Goal: Task Accomplishment & Management: Manage account settings

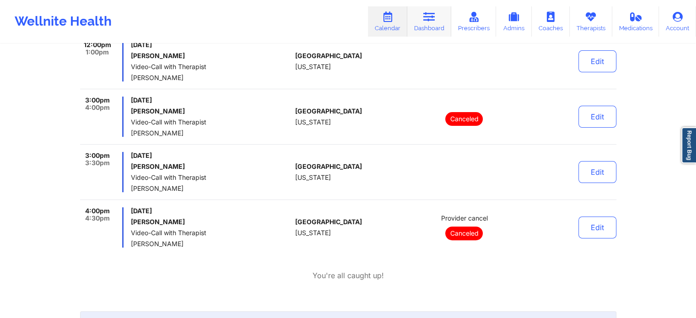
click at [427, 23] on link "Dashboard" at bounding box center [429, 21] width 44 height 30
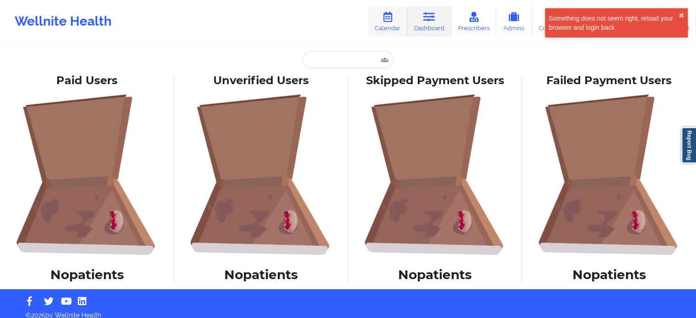
click at [381, 21] on link "Calendar" at bounding box center [387, 21] width 39 height 30
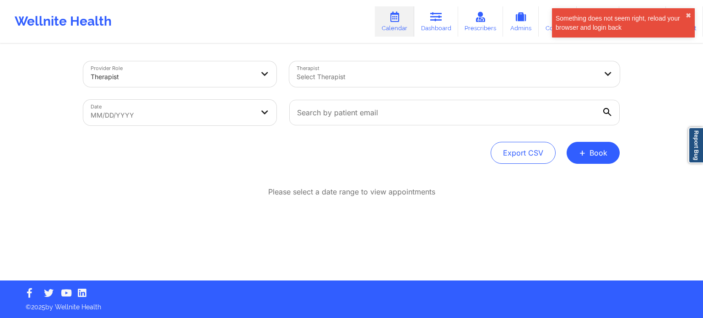
click at [353, 75] on div at bounding box center [447, 76] width 300 height 11
type input "[PERSON_NAME]"
click at [444, 23] on link "Dashboard" at bounding box center [436, 21] width 44 height 30
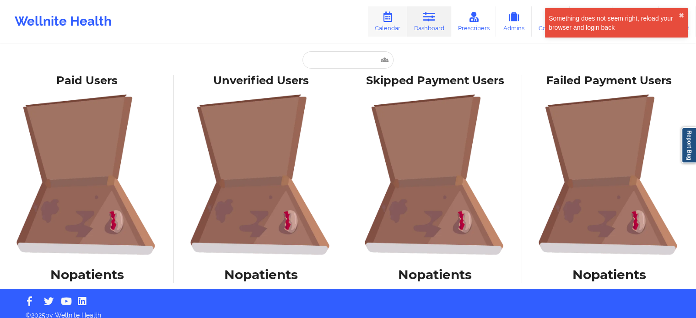
click at [398, 26] on link "Calendar" at bounding box center [387, 21] width 39 height 30
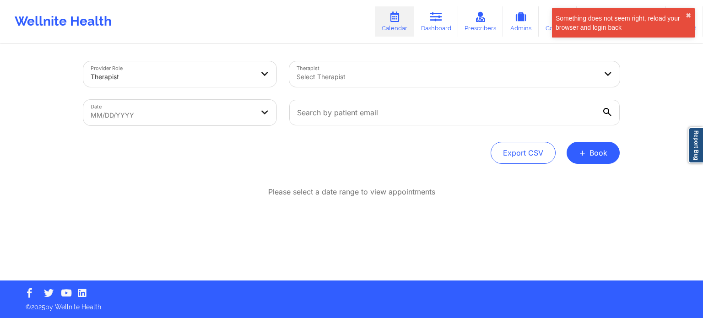
click at [352, 83] on div "Select Therapist" at bounding box center [443, 74] width 308 height 26
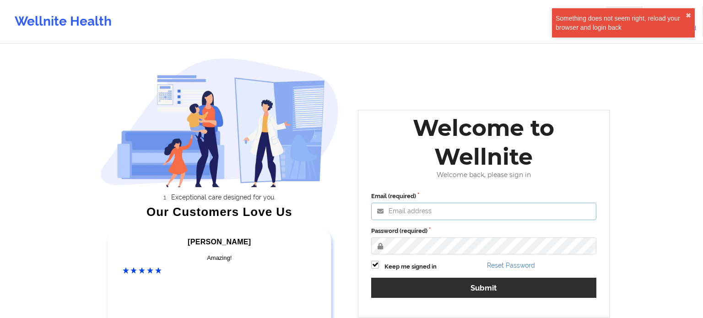
type input "[PERSON_NAME][EMAIL_ADDRESS][PERSON_NAME][DOMAIN_NAME]"
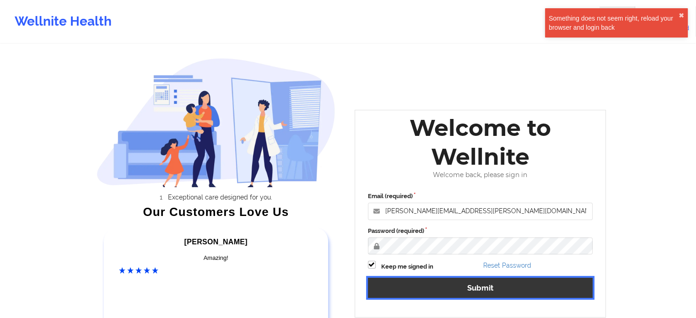
click at [411, 292] on button "Submit" at bounding box center [480, 288] width 225 height 20
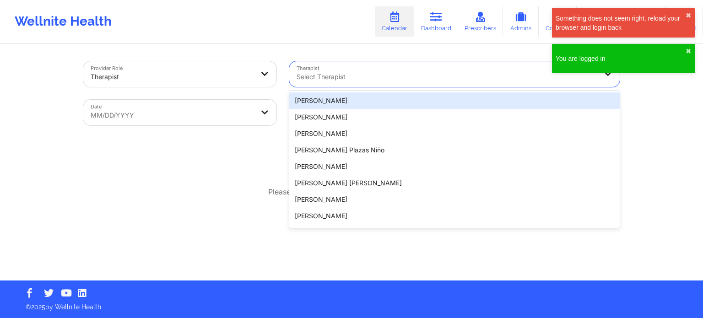
click at [380, 80] on div at bounding box center [447, 76] width 300 height 11
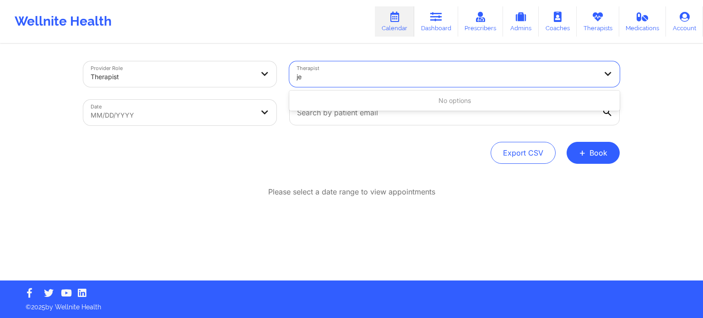
type input "j"
type input "[PERSON_NAME]"
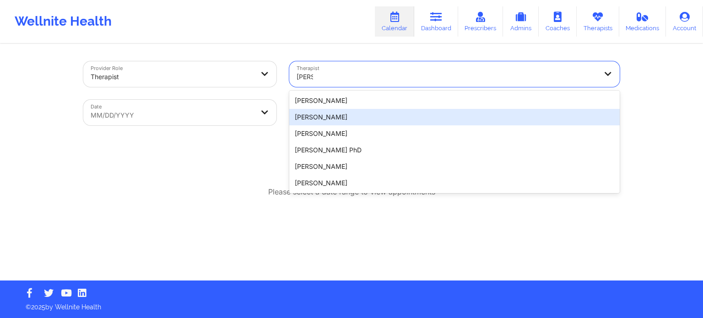
click at [315, 122] on div "[PERSON_NAME]" at bounding box center [454, 117] width 330 height 16
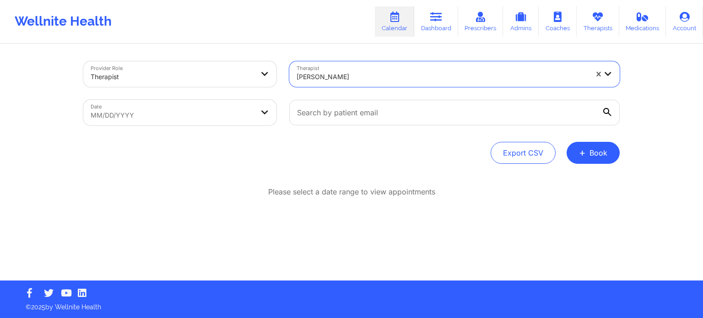
click at [207, 111] on body "Wellnite Health Calendar Dashboard Prescribers Admins Coaches Therapists Medica…" at bounding box center [351, 159] width 703 height 318
select select "2025-8"
select select "2025-9"
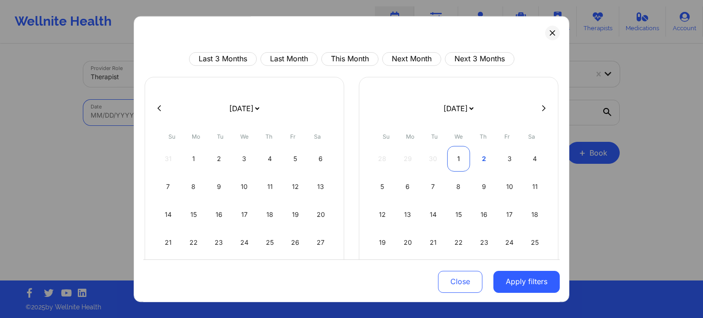
click at [458, 162] on div "1" at bounding box center [458, 159] width 23 height 26
select select "2025-9"
select select "2025-10"
select select "2025-9"
select select "2025-10"
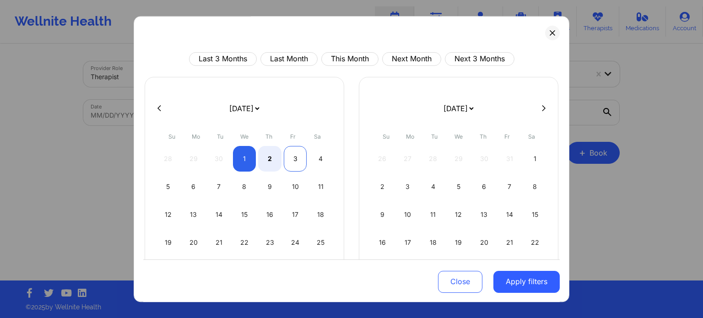
click at [295, 161] on div "3" at bounding box center [295, 159] width 23 height 26
select select "2025-9"
select select "2025-10"
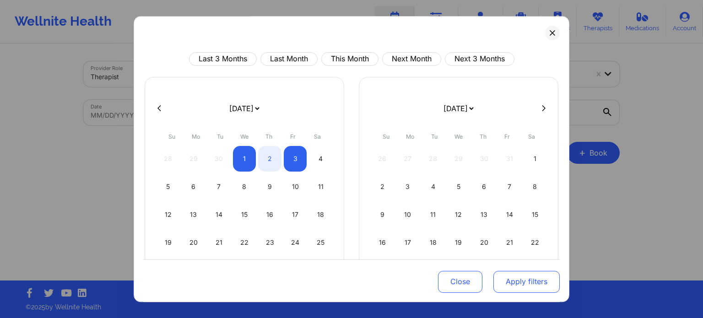
click at [535, 281] on button "Apply filters" at bounding box center [526, 281] width 66 height 22
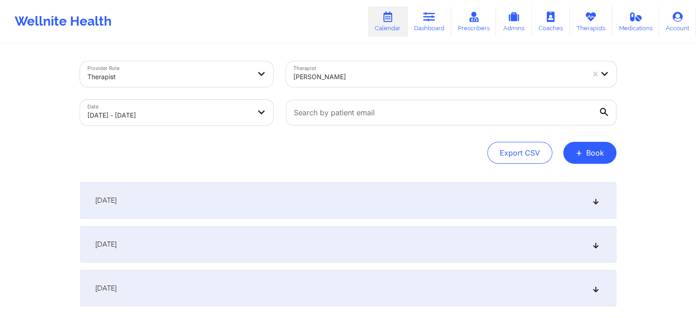
click at [161, 238] on div "[DATE]" at bounding box center [348, 244] width 536 height 37
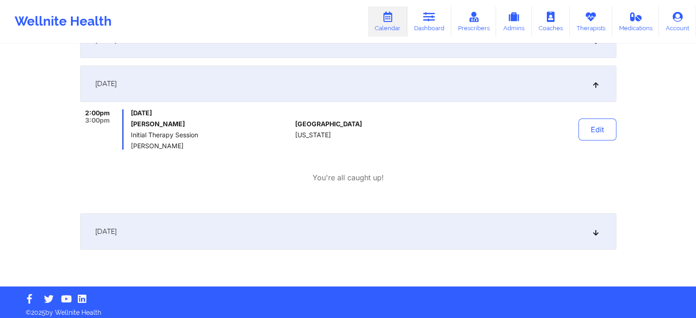
scroll to position [166, 0]
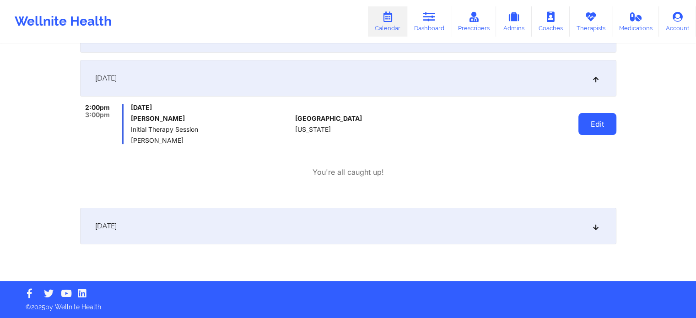
click at [591, 124] on button "Edit" at bounding box center [598, 124] width 38 height 22
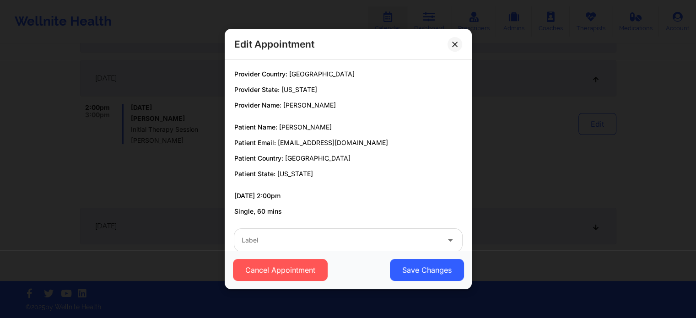
scroll to position [17, 0]
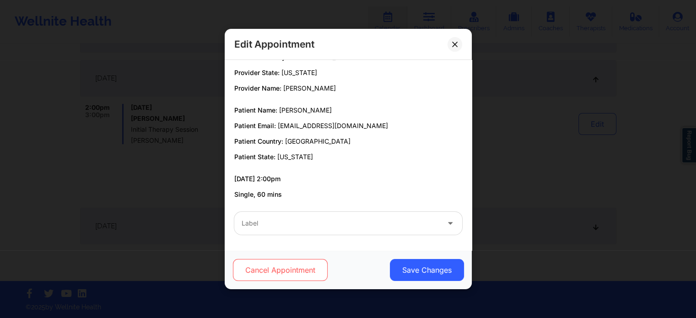
click at [290, 270] on button "Cancel Appointment" at bounding box center [280, 270] width 95 height 22
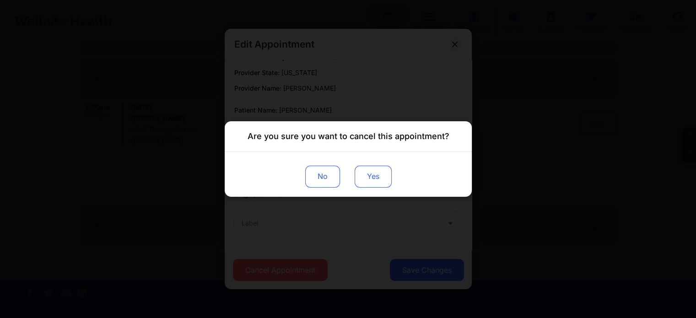
click at [381, 184] on button "Yes" at bounding box center [372, 177] width 37 height 22
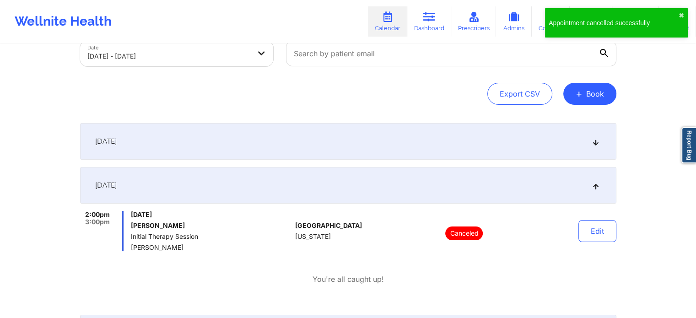
scroll to position [0, 0]
